Goal: Navigation & Orientation: Go to known website

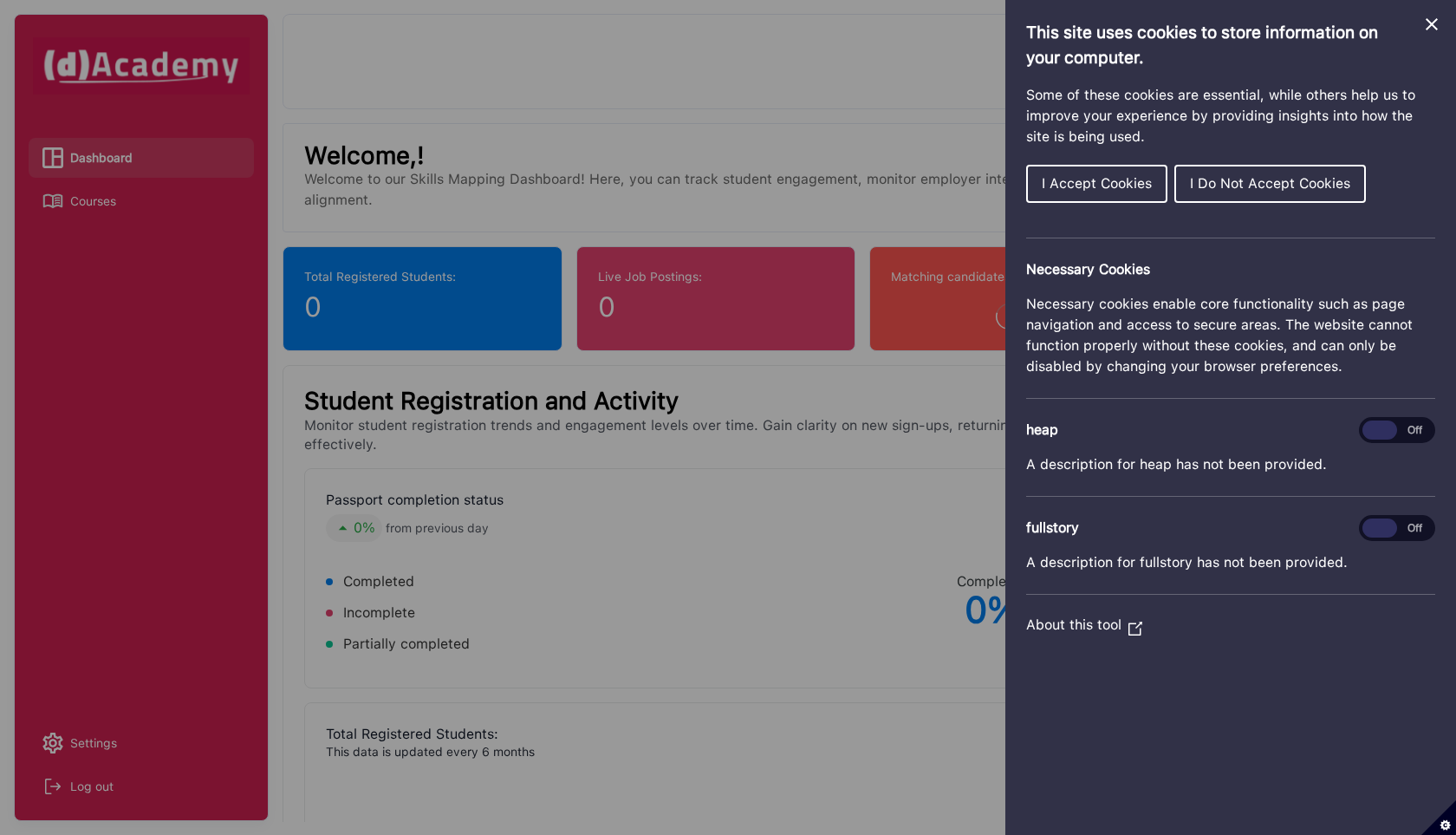
click at [1297, 191] on button "I Do Not Accept Cookies" at bounding box center [1269, 183] width 191 height 38
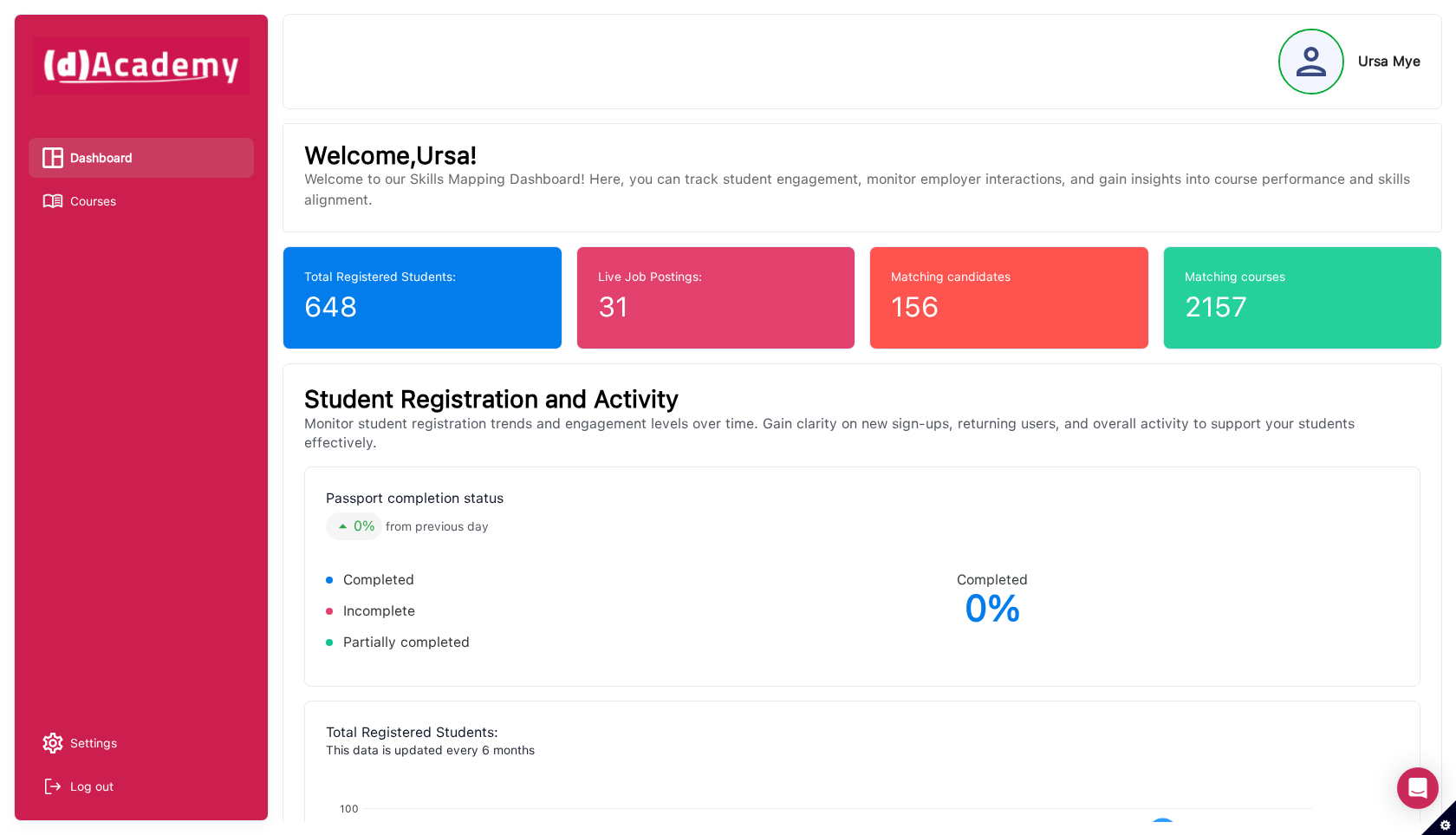
drag, startPoint x: 1195, startPoint y: 571, endPoint x: 1184, endPoint y: 576, distance: 12.1
click at [1195, 571] on div "Completed 0%" at bounding box center [1130, 620] width 537 height 228
